Goal: Transaction & Acquisition: Purchase product/service

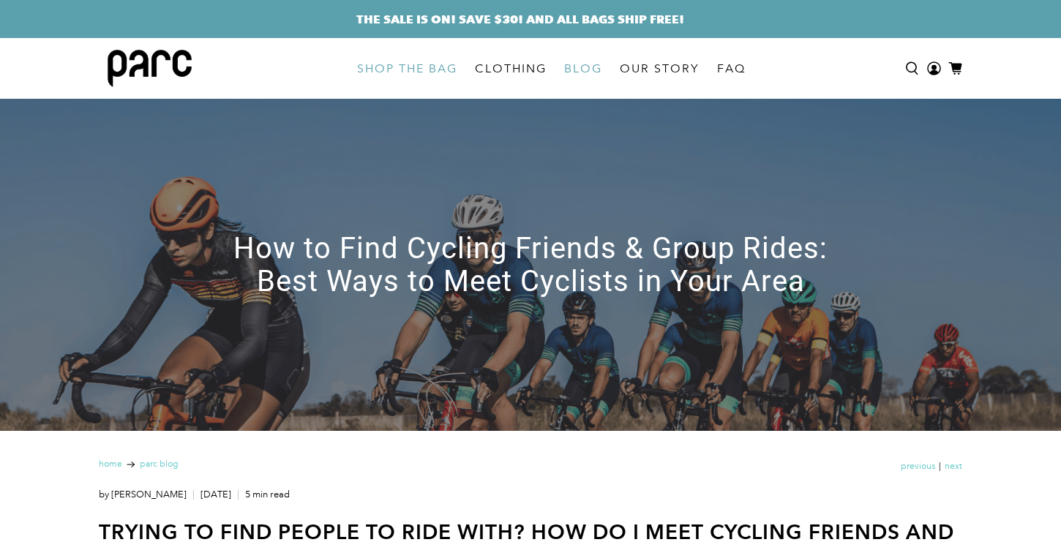
click at [399, 64] on link "SHOP THE BAG" at bounding box center [407, 68] width 118 height 41
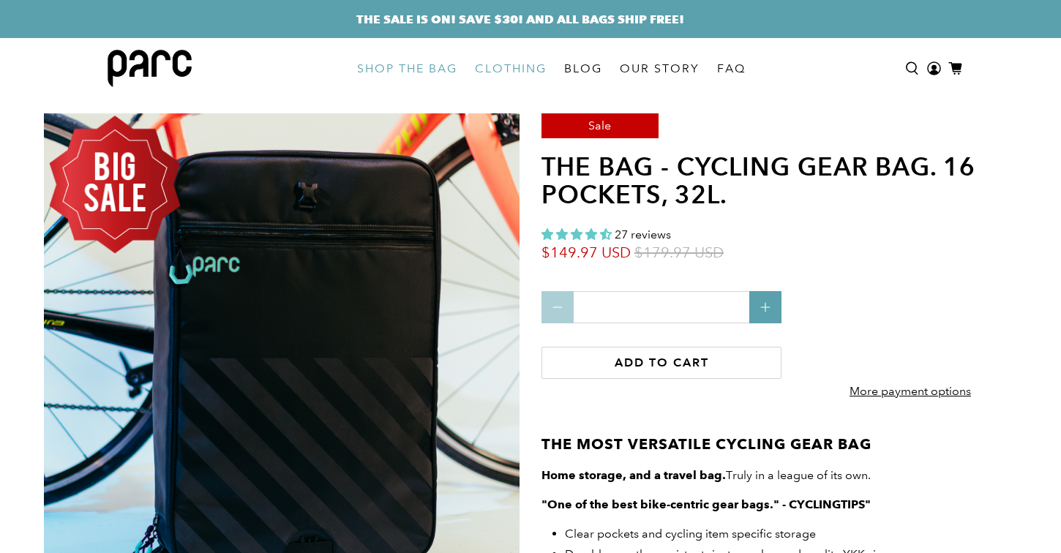
click at [501, 61] on link "CLOTHING" at bounding box center [510, 68] width 89 height 41
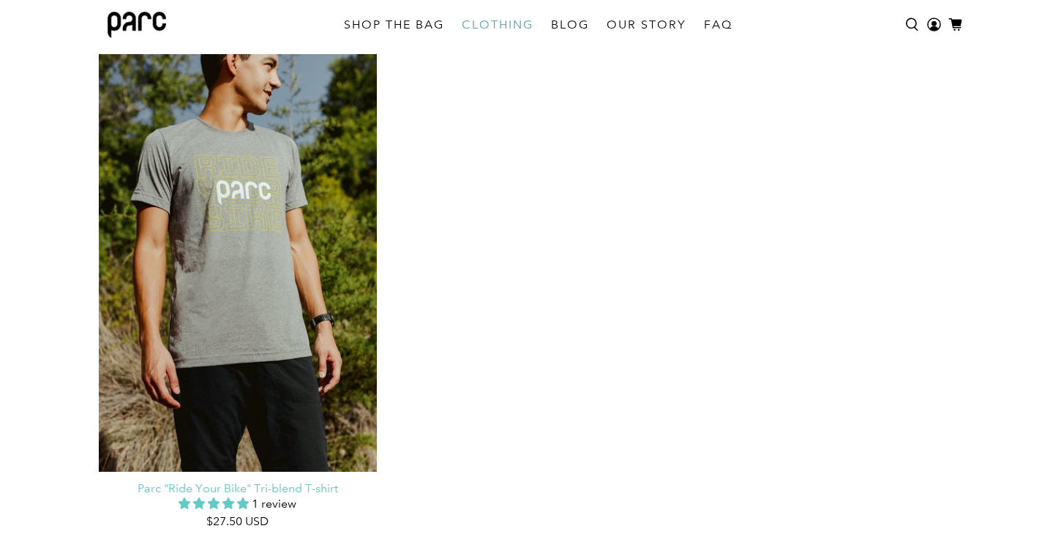
scroll to position [189, 0]
